Goal: Information Seeking & Learning: Learn about a topic

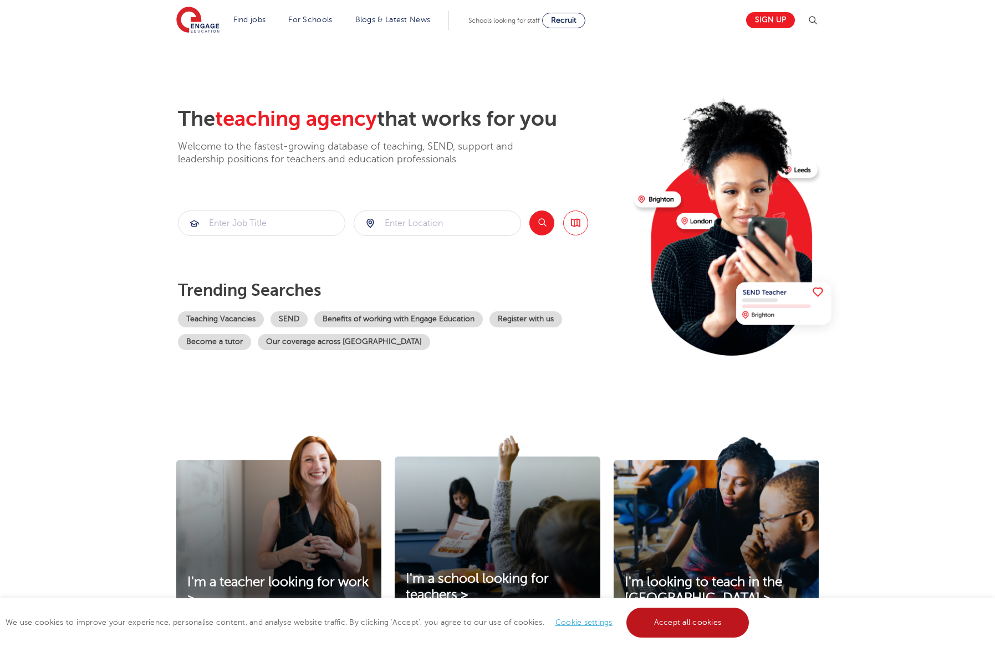
click at [676, 627] on link "Accept all cookies" at bounding box center [687, 623] width 123 height 30
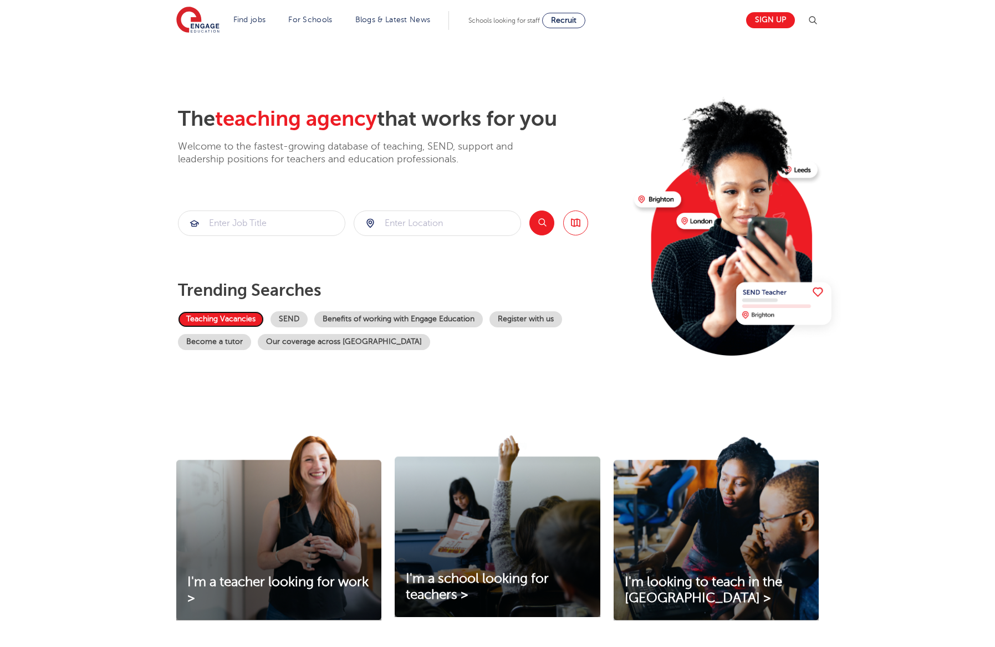
click at [233, 324] on link "Teaching Vacancies" at bounding box center [221, 319] width 86 height 16
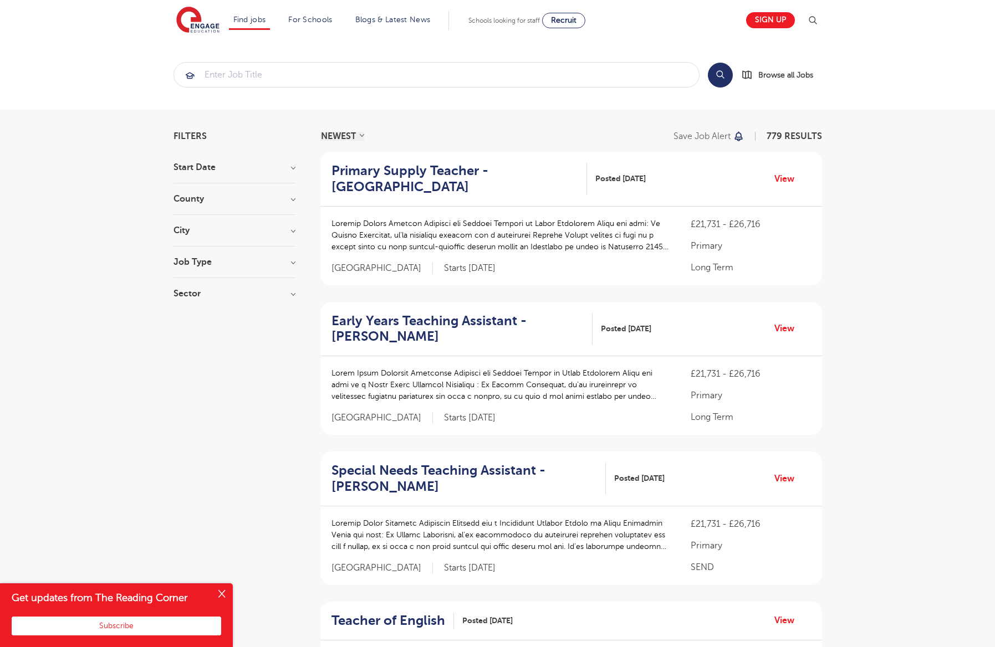
click at [223, 597] on button "Close" at bounding box center [222, 595] width 22 height 22
